Goal: Task Accomplishment & Management: Manage account settings

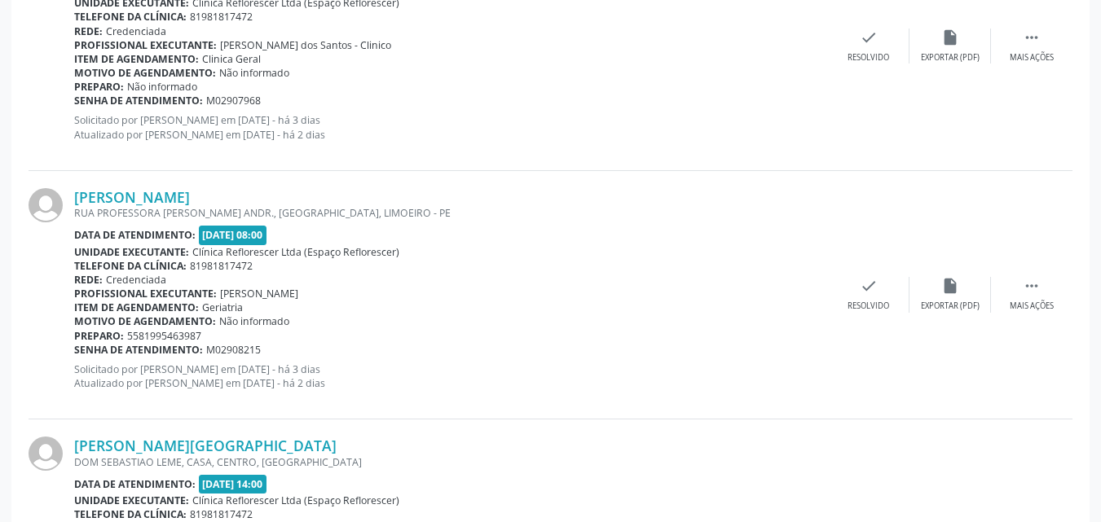
scroll to position [1304, 0]
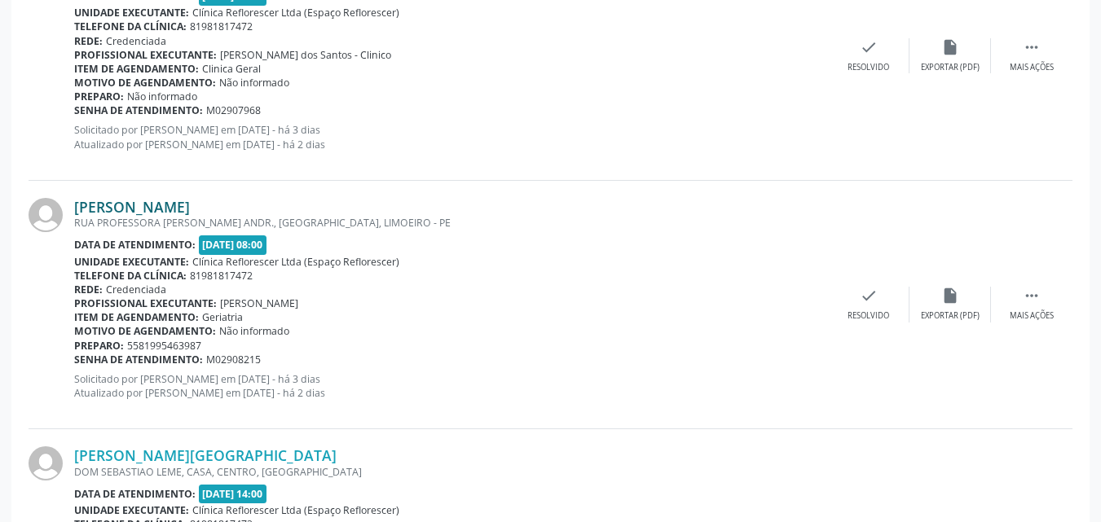
click at [128, 209] on link "[PERSON_NAME]" at bounding box center [132, 207] width 116 height 18
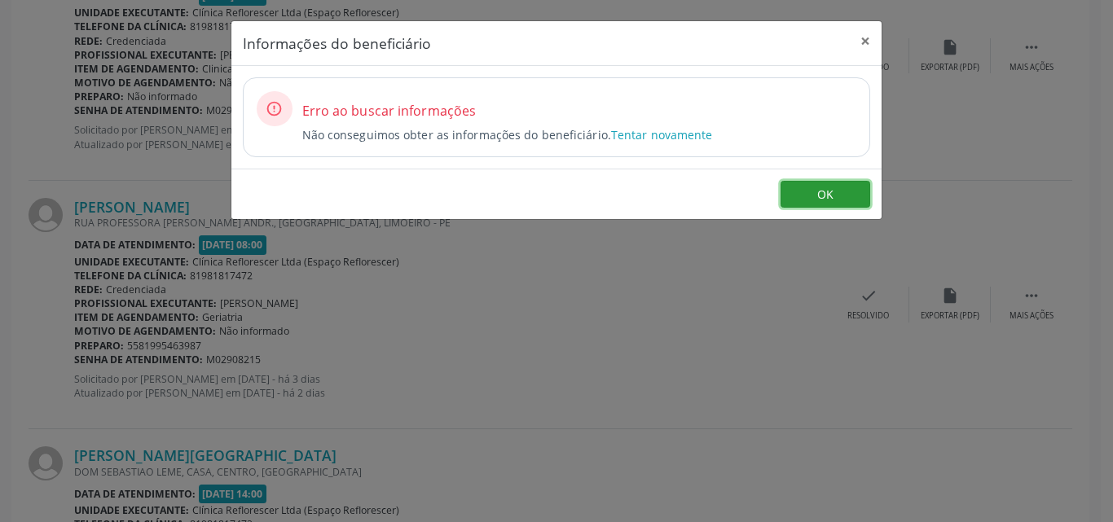
click at [797, 198] on button "OK" at bounding box center [826, 195] width 90 height 28
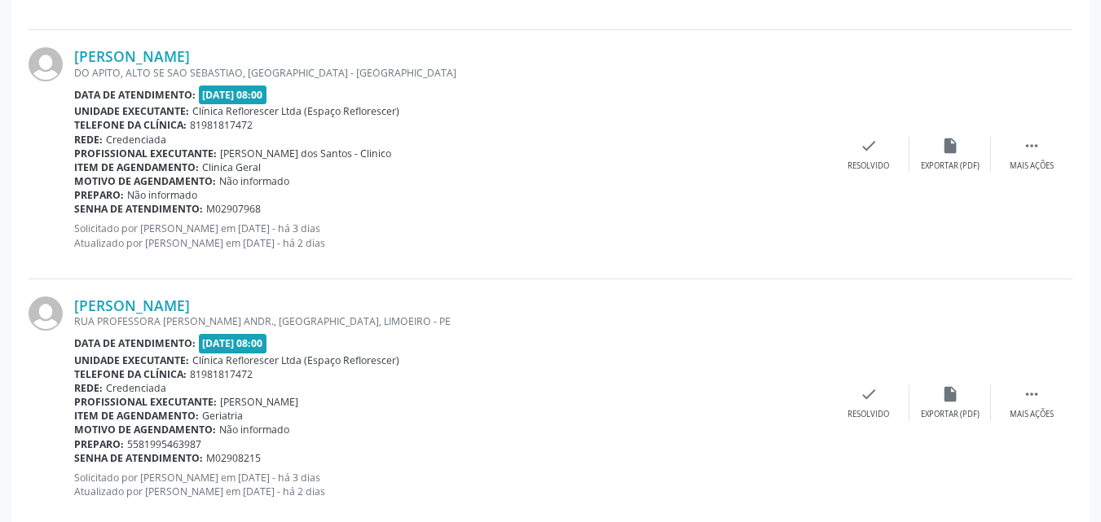
scroll to position [1007, 0]
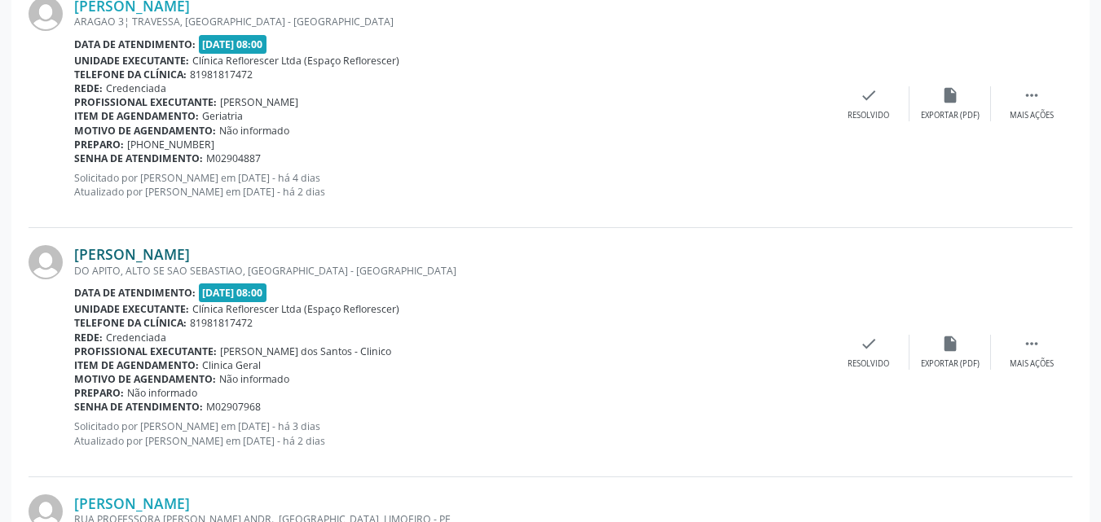
click at [190, 255] on link "[PERSON_NAME]" at bounding box center [132, 254] width 116 height 18
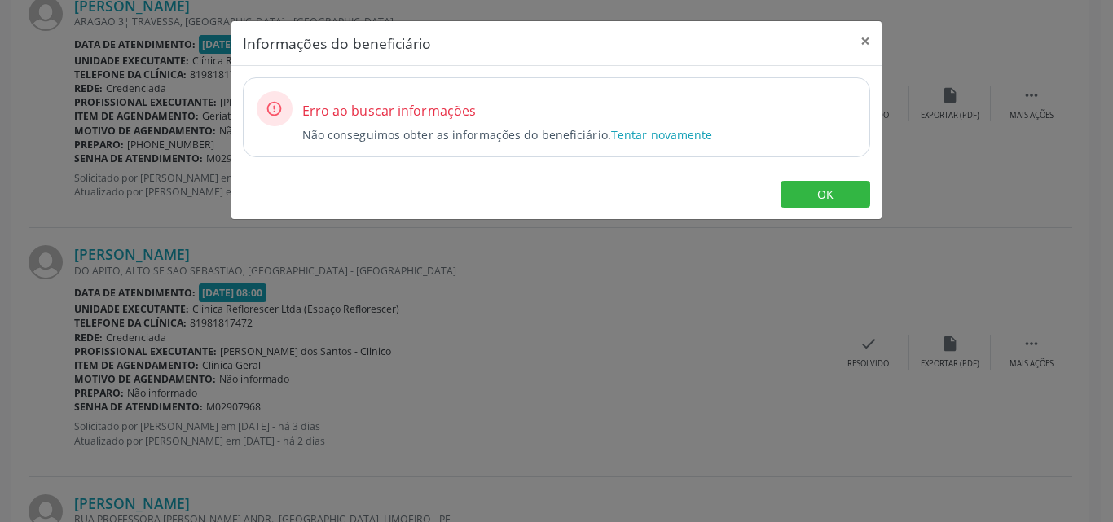
click at [676, 125] on div "Erro ao buscar informações Não conseguimos obter as informações do beneficiário…" at bounding box center [579, 117] width 554 height 52
click at [675, 140] on link "Tentar novamente" at bounding box center [662, 134] width 102 height 15
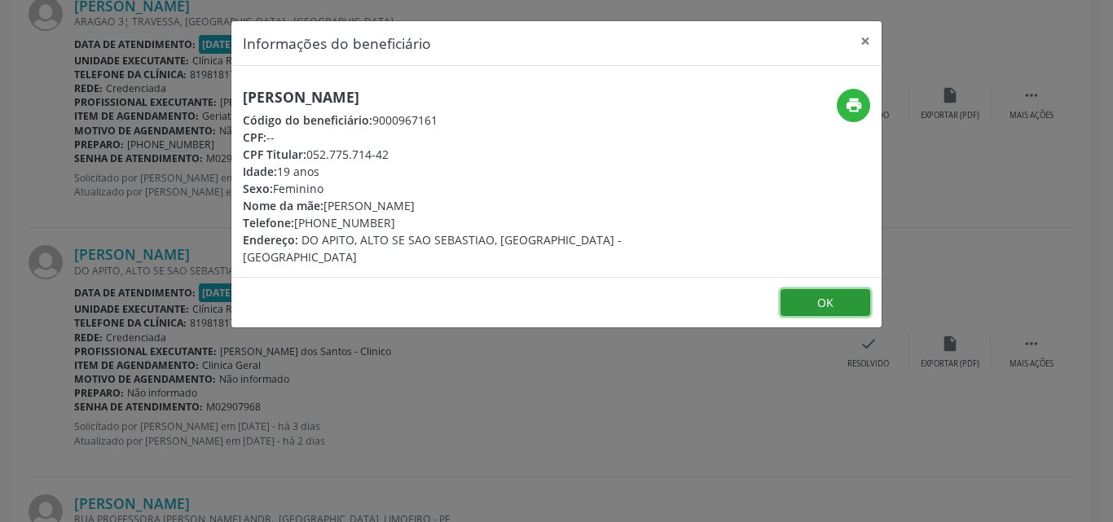
click at [805, 289] on button "OK" at bounding box center [826, 303] width 90 height 28
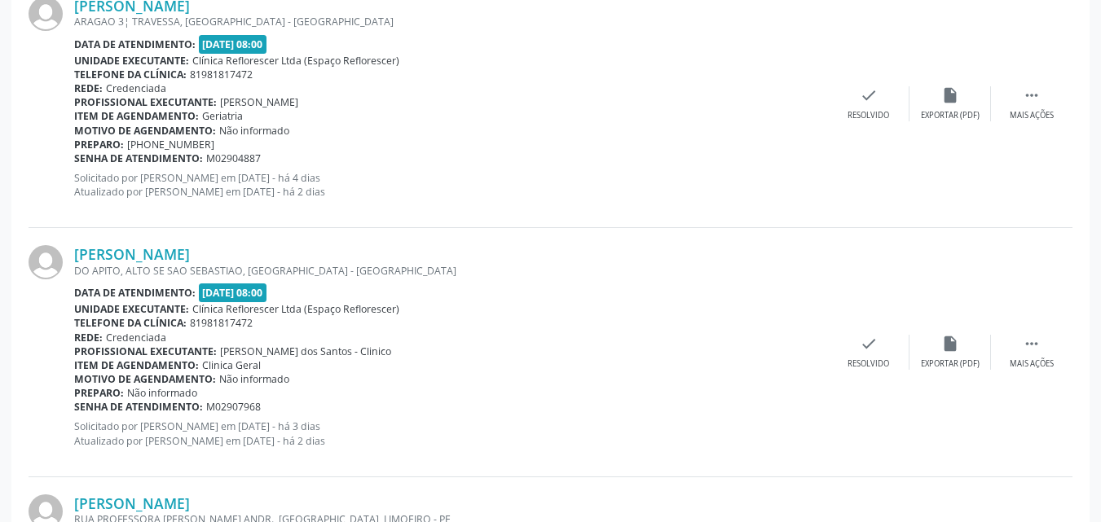
click at [529, 71] on div "Telefone da clínica: 81981817472" at bounding box center [451, 75] width 754 height 14
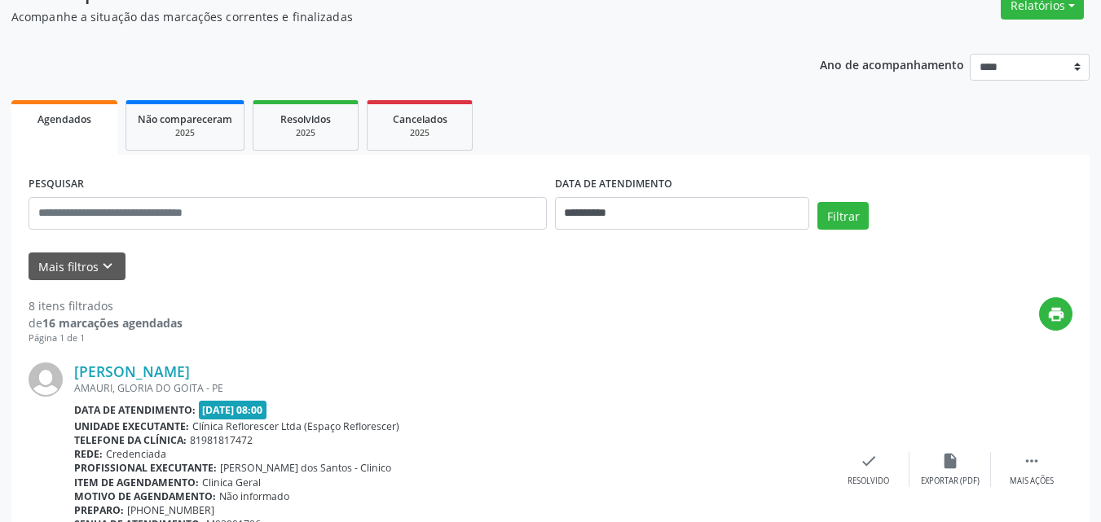
scroll to position [244, 0]
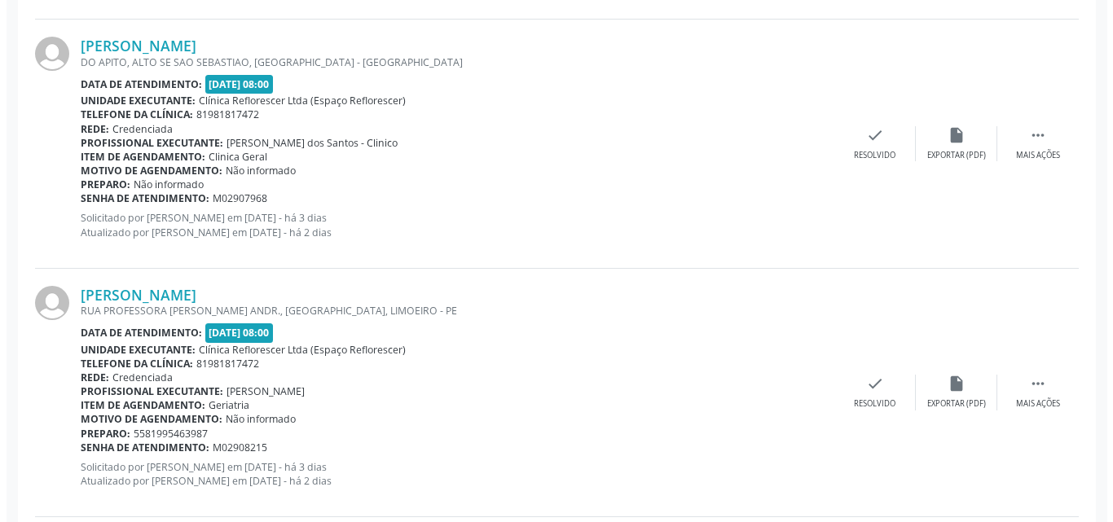
scroll to position [1222, 0]
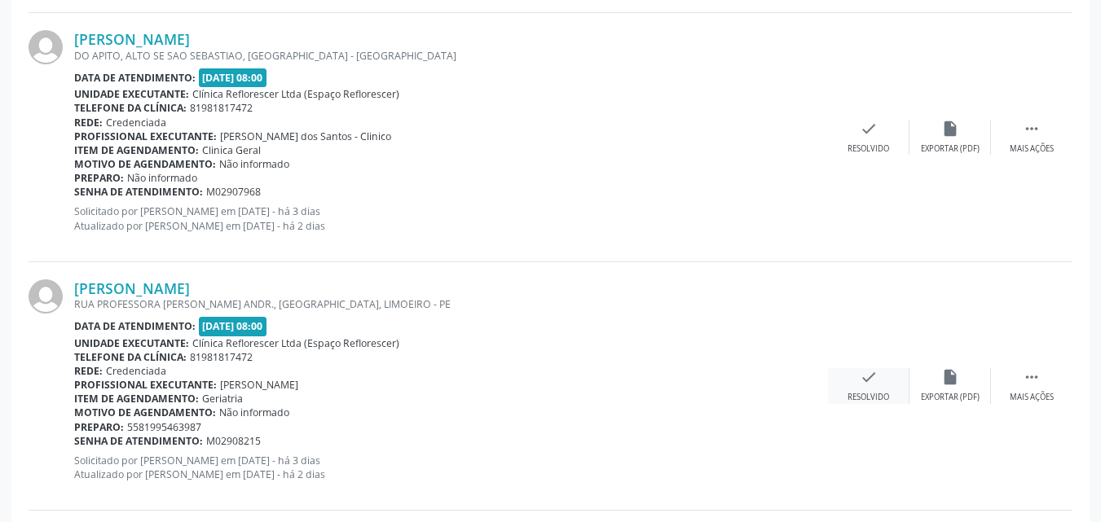
click at [871, 391] on div "check Resolvido" at bounding box center [868, 385] width 81 height 35
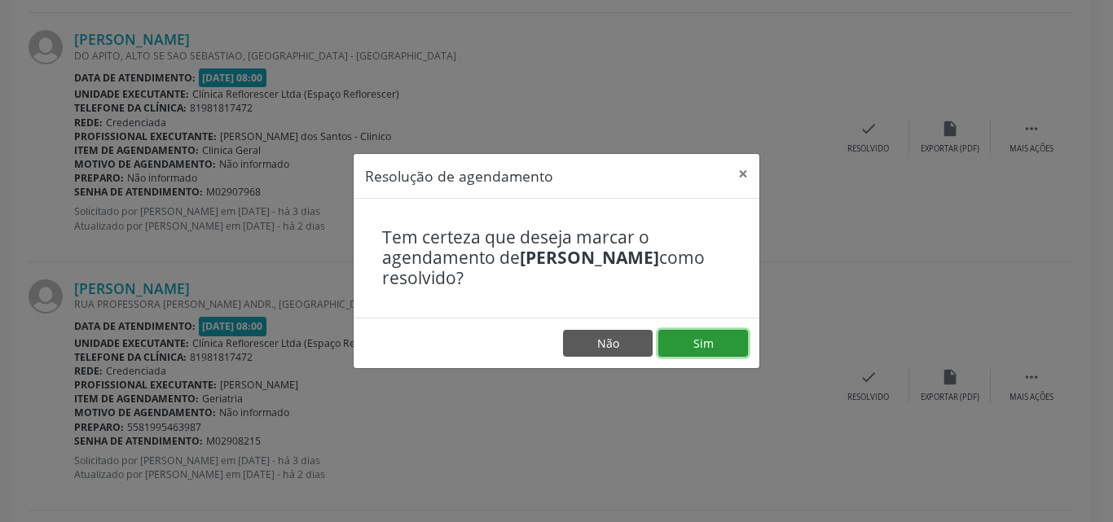
click at [700, 355] on button "Sim" at bounding box center [703, 344] width 90 height 28
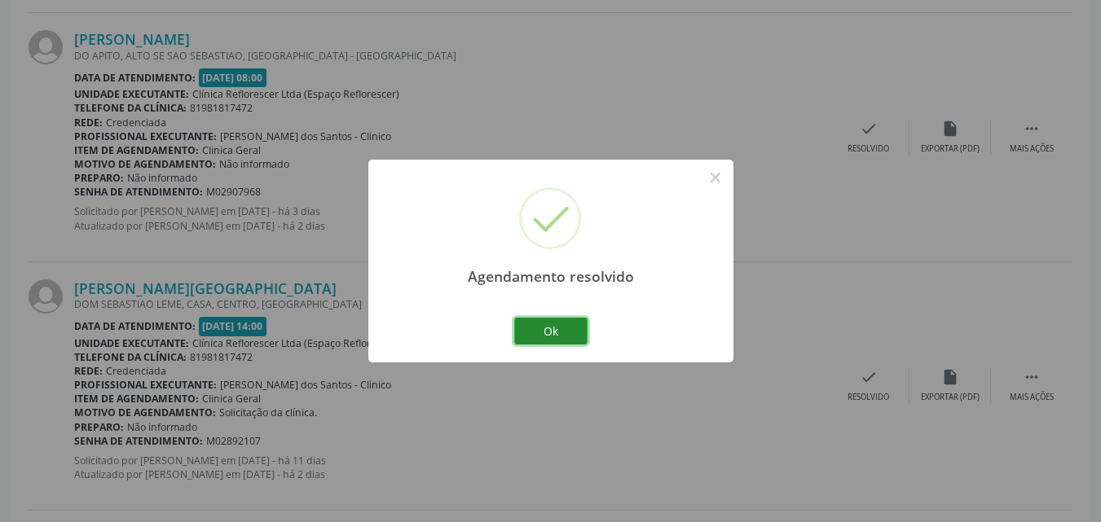
click at [559, 335] on button "Ok" at bounding box center [550, 332] width 73 height 28
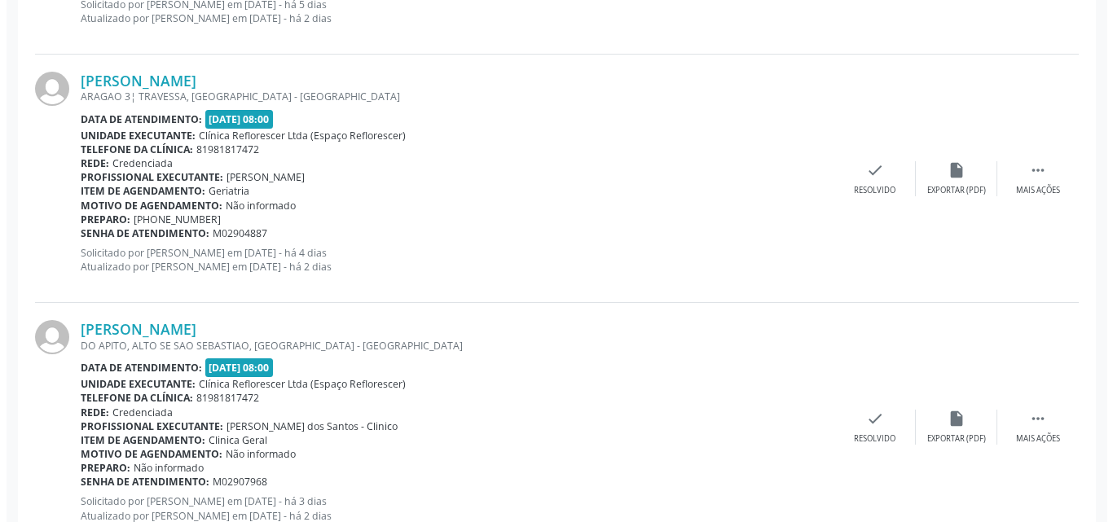
scroll to position [896, 0]
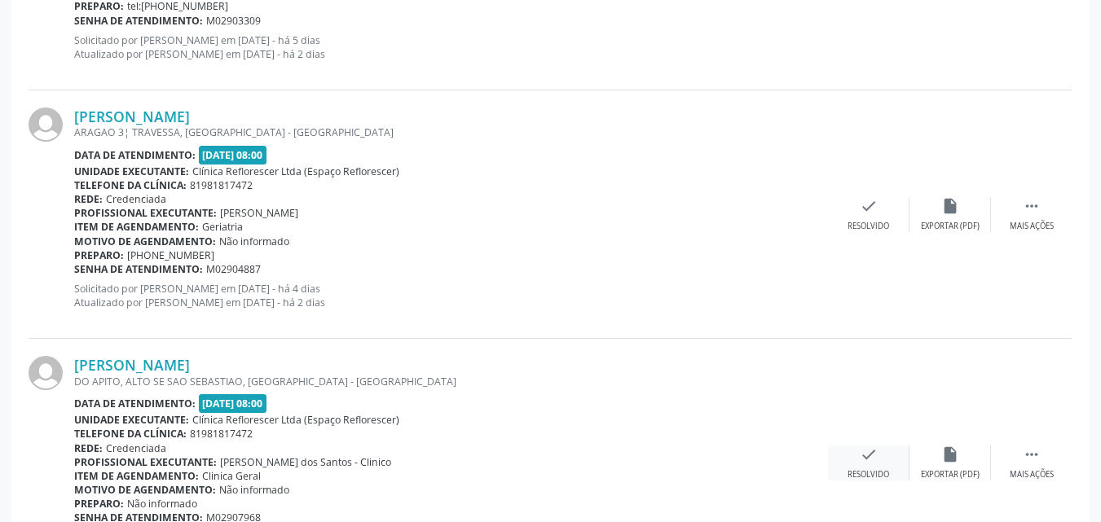
click at [870, 464] on div "check Resolvido" at bounding box center [868, 463] width 81 height 35
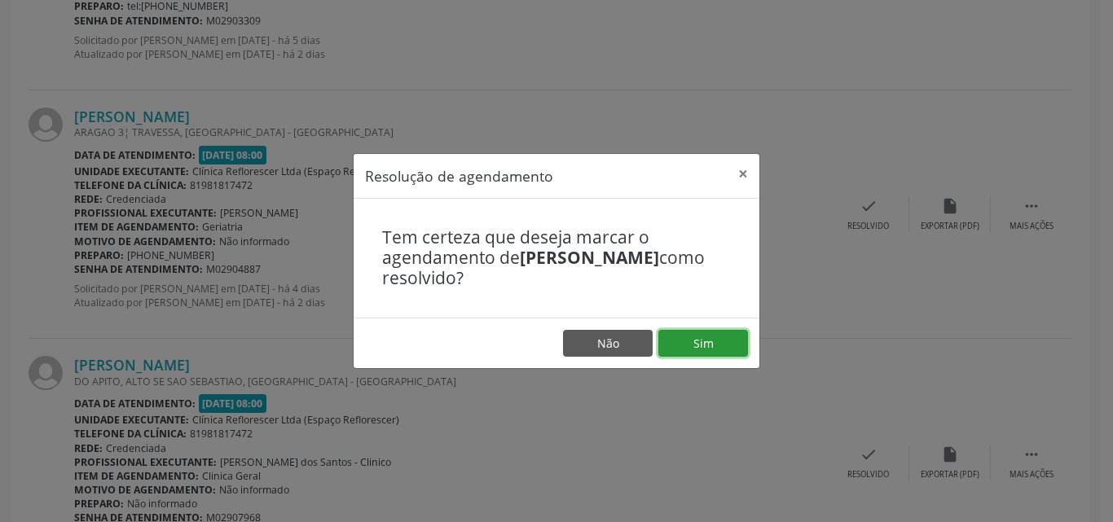
click at [715, 349] on button "Sim" at bounding box center [703, 344] width 90 height 28
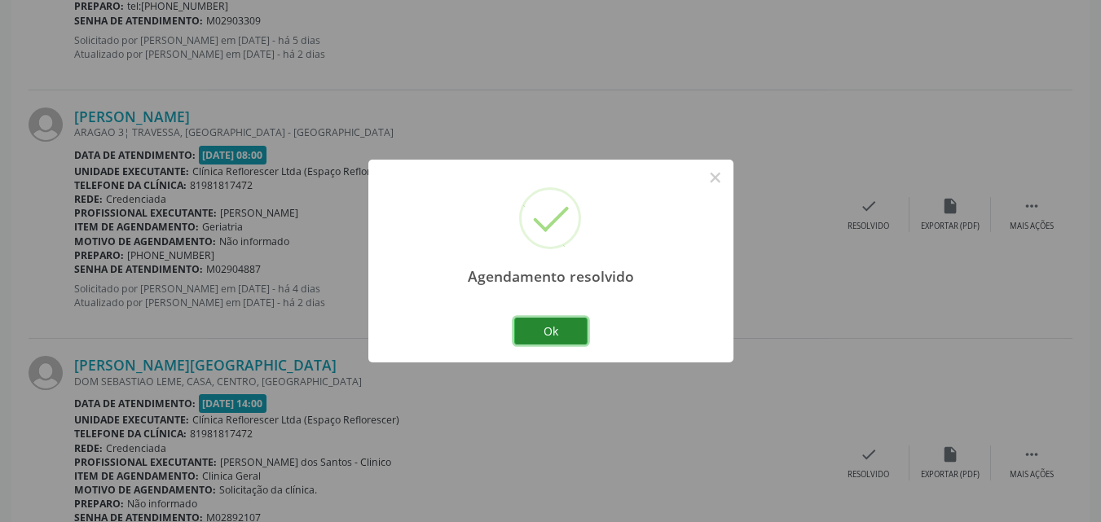
click at [521, 335] on button "Ok" at bounding box center [550, 332] width 73 height 28
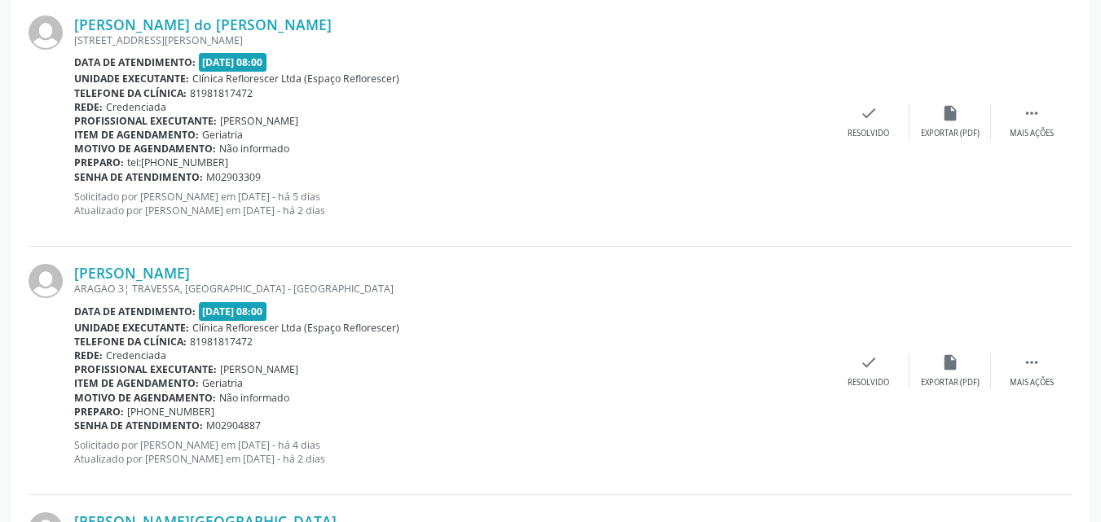
scroll to position [570, 0]
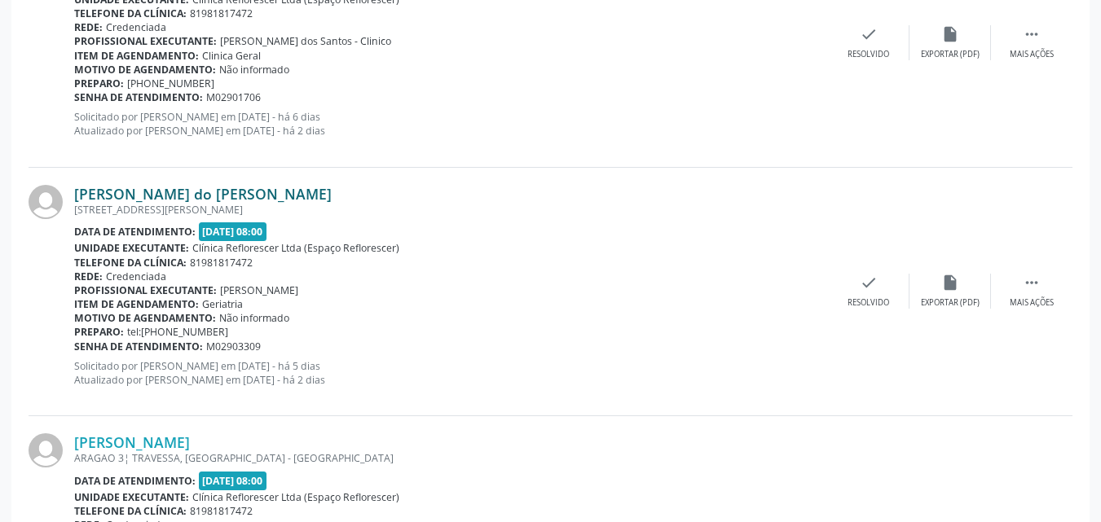
click at [216, 192] on link "[PERSON_NAME] do [PERSON_NAME]" at bounding box center [202, 194] width 257 height 18
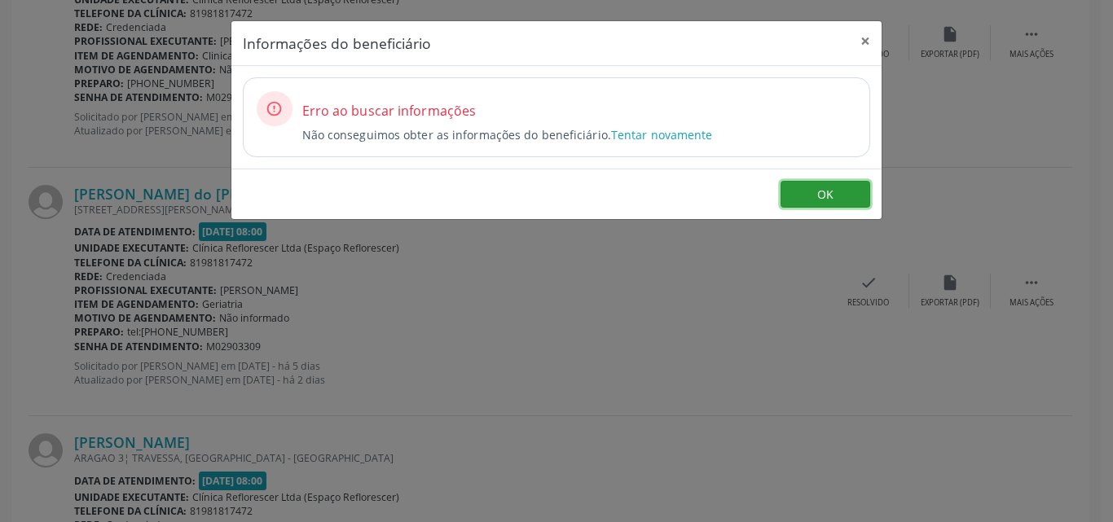
click at [833, 191] on button "OK" at bounding box center [826, 195] width 90 height 28
